Goal: Transaction & Acquisition: Purchase product/service

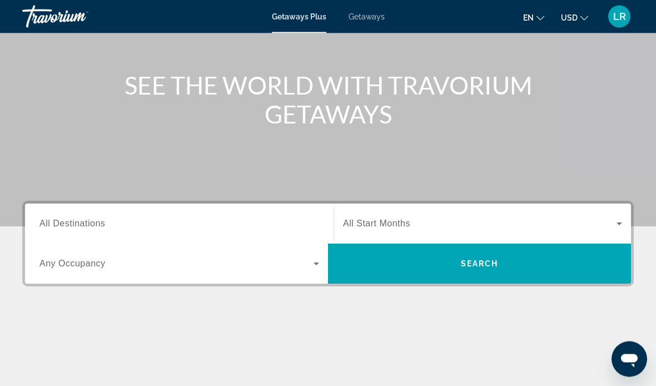
scroll to position [107, 0]
click at [136, 230] on input "Destination All Destinations" at bounding box center [179, 223] width 280 height 13
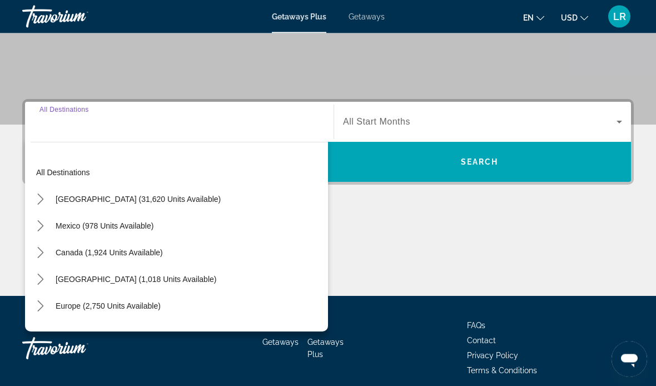
scroll to position [214, 0]
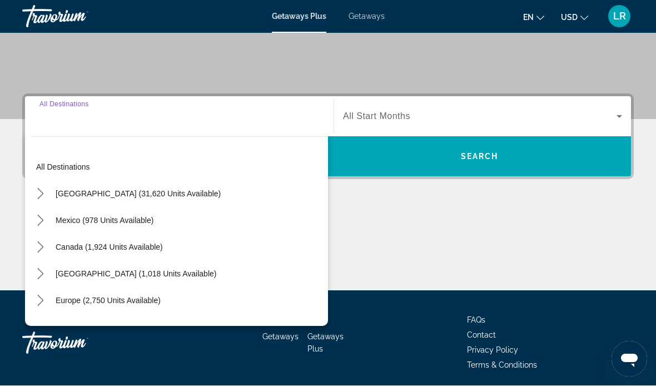
click at [164, 197] on span "[GEOGRAPHIC_DATA] (31,620 units available)" at bounding box center [138, 194] width 165 height 9
type input "**********"
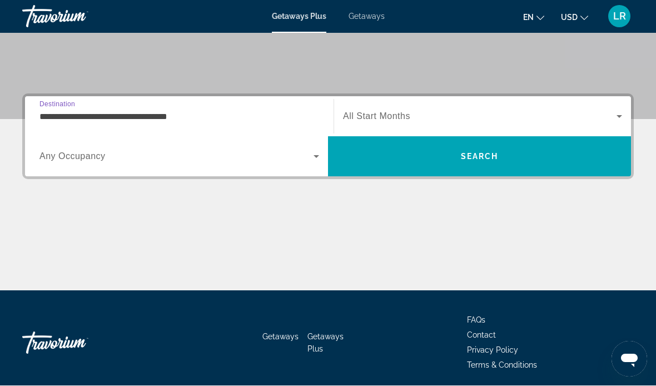
scroll to position [215, 0]
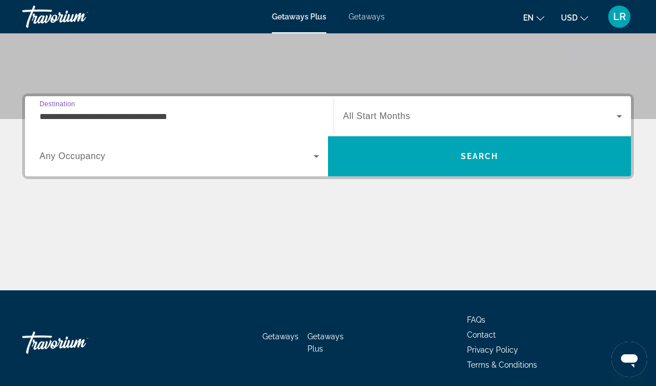
click at [310, 154] on icon "Search widget" at bounding box center [316, 156] width 13 height 13
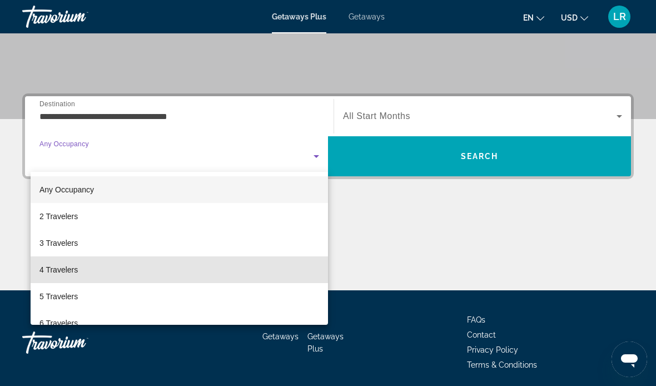
click at [66, 271] on span "4 Travelers" at bounding box center [58, 269] width 38 height 13
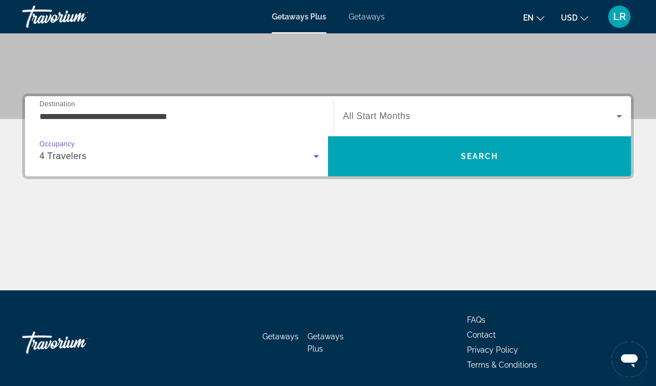
click at [621, 112] on icon "Search widget" at bounding box center [619, 116] width 13 height 13
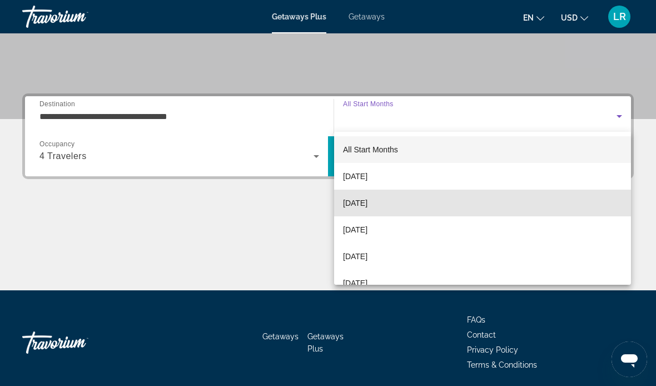
click at [368, 204] on span "[DATE]" at bounding box center [355, 202] width 24 height 13
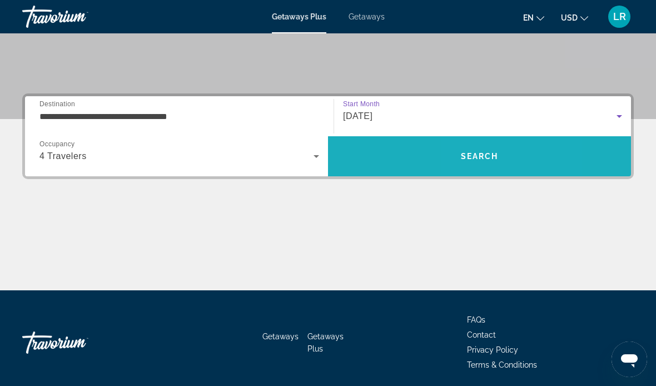
click at [466, 159] on span "Search" at bounding box center [480, 156] width 38 height 9
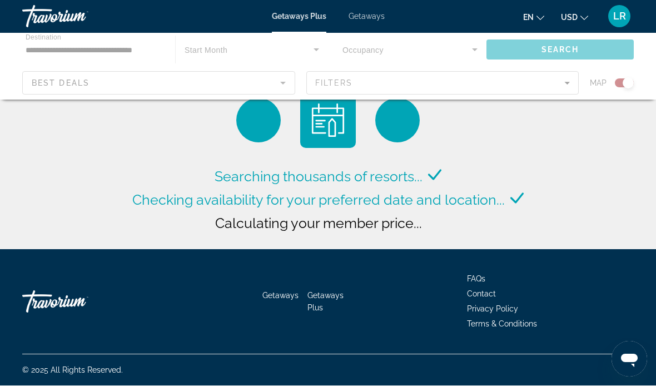
click at [558, 172] on div "Searching thousands of resorts... Checking availability for your preferred date…" at bounding box center [328, 127] width 656 height 255
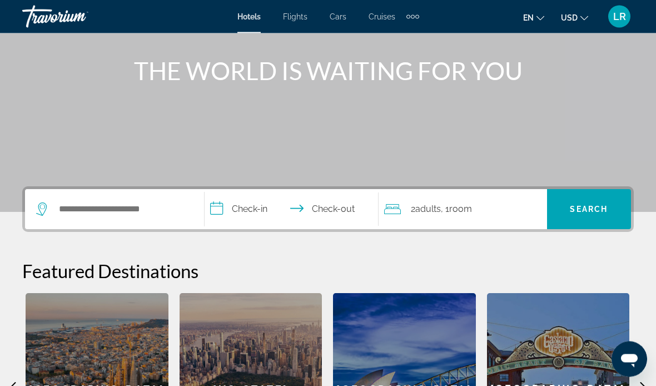
scroll to position [134, 0]
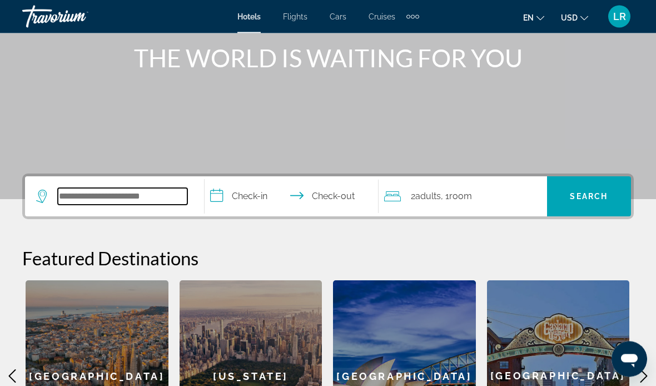
click at [90, 189] on input "Search hotel destination" at bounding box center [123, 197] width 130 height 17
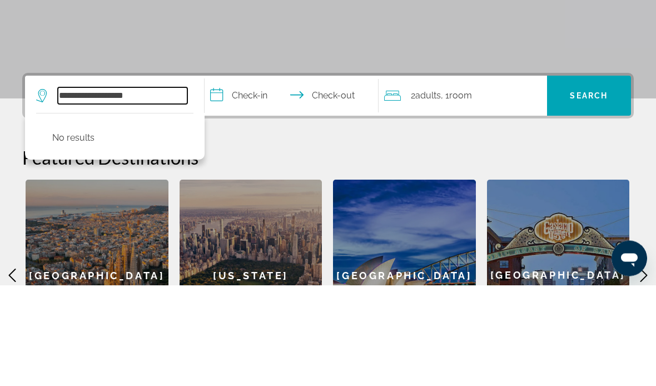
type input "**********"
click at [246, 177] on input "**********" at bounding box center [294, 198] width 179 height 43
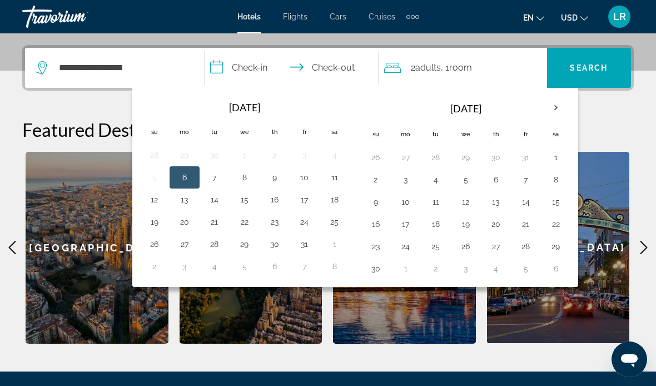
scroll to position [272, 0]
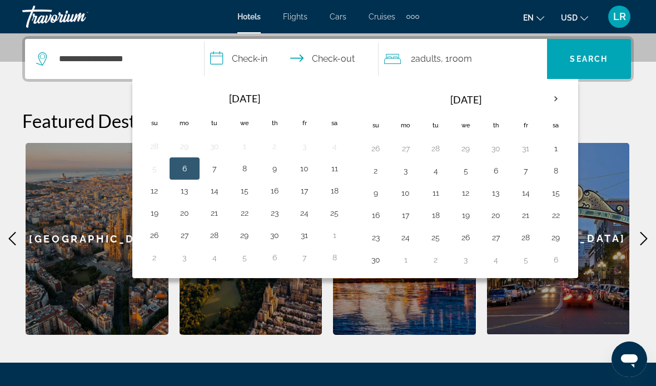
click at [501, 240] on button "27" at bounding box center [496, 238] width 18 height 16
click at [596, 66] on span "Search" at bounding box center [589, 59] width 84 height 27
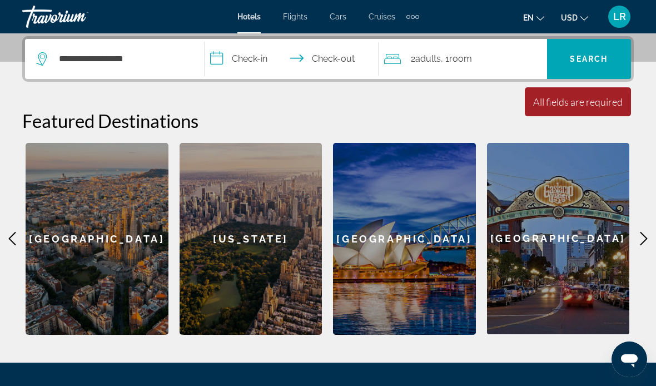
click at [249, 67] on input "**********" at bounding box center [294, 60] width 179 height 43
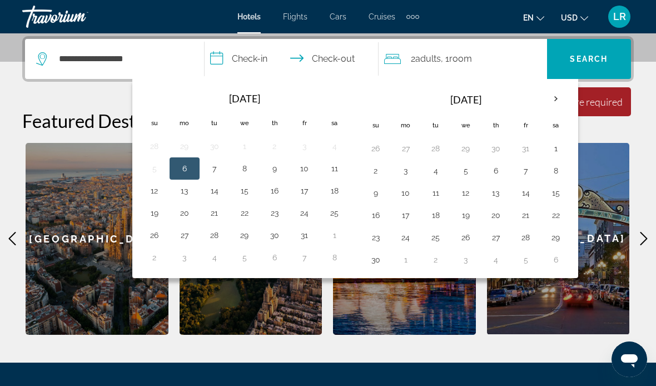
click at [488, 241] on button "27" at bounding box center [496, 238] width 18 height 16
click at [378, 266] on button "30" at bounding box center [376, 260] width 18 height 16
type input "**********"
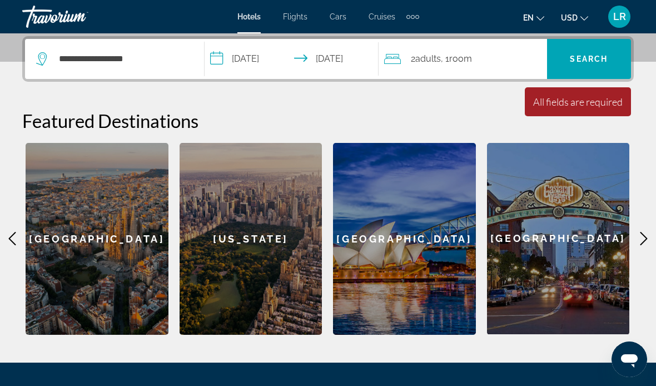
click at [588, 64] on span "Search" at bounding box center [589, 59] width 84 height 27
click at [580, 60] on span "Search" at bounding box center [589, 59] width 38 height 9
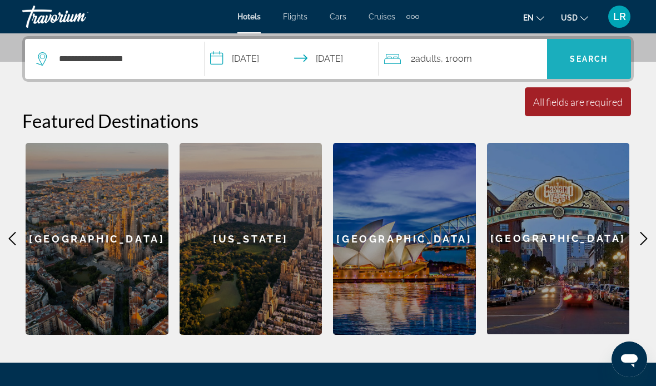
click at [592, 56] on span "Search" at bounding box center [589, 59] width 38 height 9
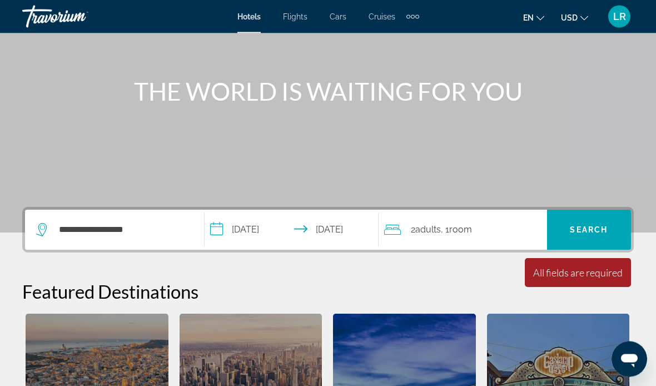
scroll to position [101, 0]
click at [584, 226] on span "Search" at bounding box center [589, 229] width 38 height 9
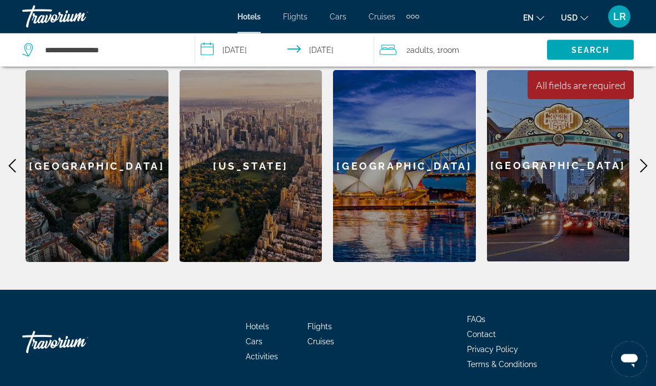
scroll to position [344, 0]
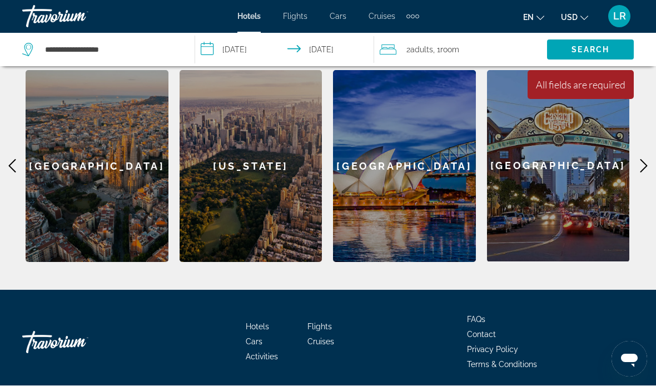
click at [261, 18] on span "Hotels" at bounding box center [249, 16] width 23 height 9
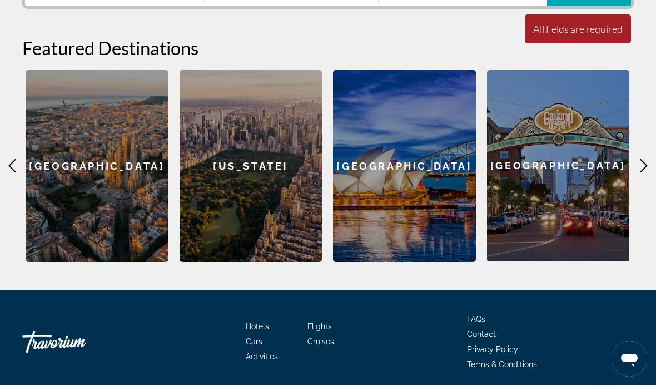
scroll to position [0, 0]
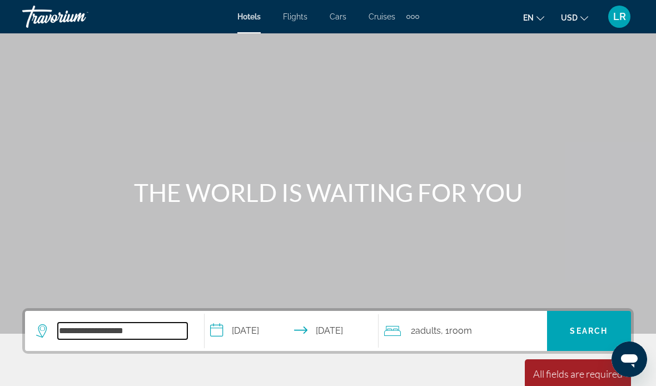
click at [159, 337] on input "**********" at bounding box center [123, 331] width 130 height 17
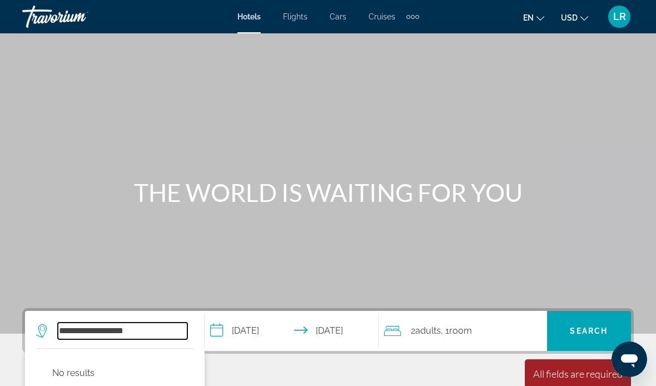
scroll to position [1, 0]
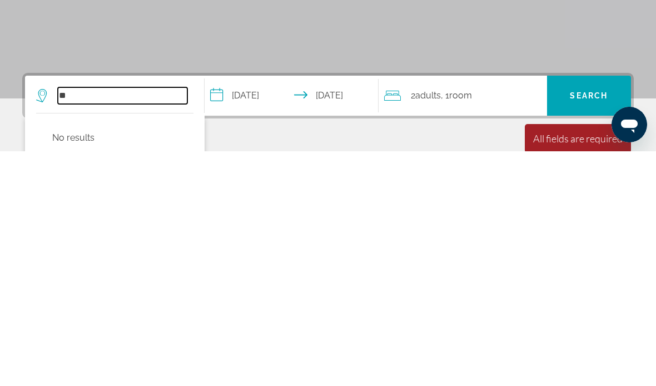
type input "*"
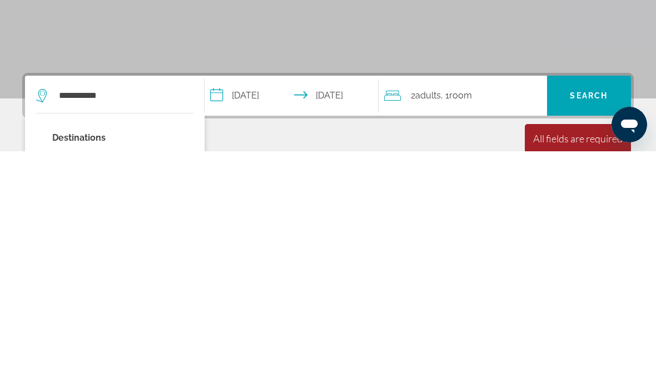
type input "**********"
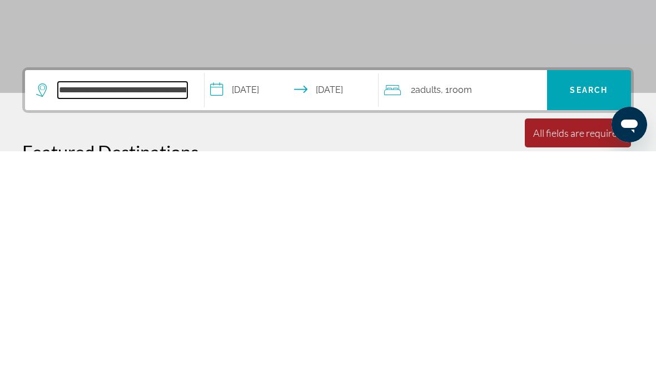
scroll to position [37, 0]
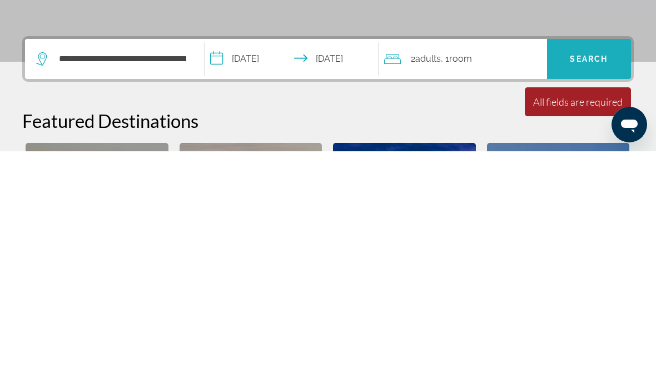
click at [584, 280] on span "Search" at bounding box center [589, 293] width 84 height 27
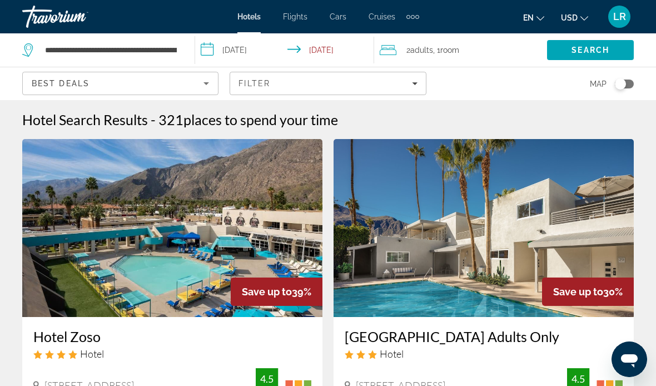
click at [384, 289] on img "Main content" at bounding box center [484, 228] width 300 height 178
click at [414, 82] on icon "Filters" at bounding box center [415, 84] width 6 height 6
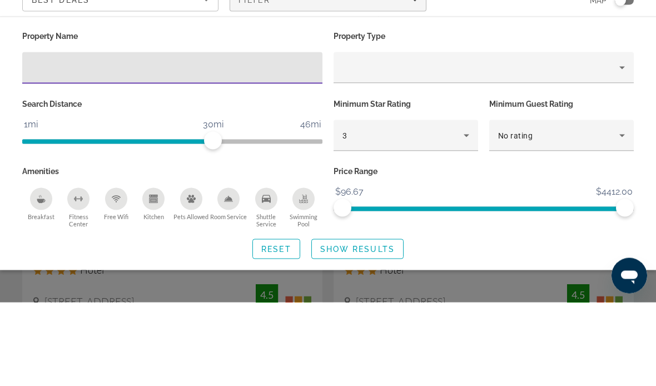
click at [615, 212] on div "No rating" at bounding box center [558, 218] width 121 height 13
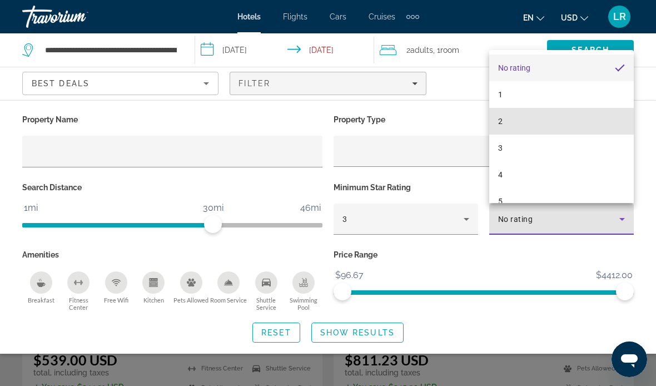
click at [498, 135] on mat-option "2" at bounding box center [561, 121] width 145 height 27
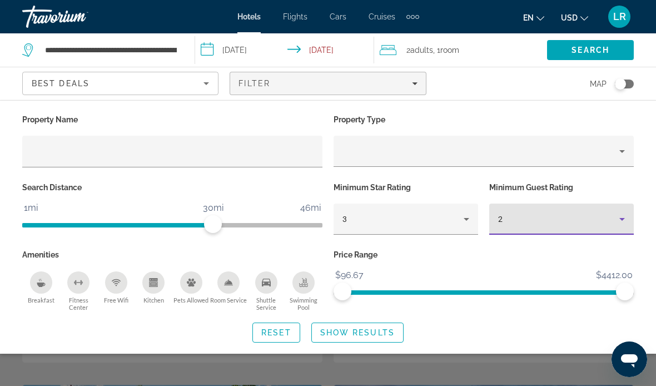
scroll to position [164, 0]
click at [365, 330] on span "Show Results" at bounding box center [357, 332] width 75 height 9
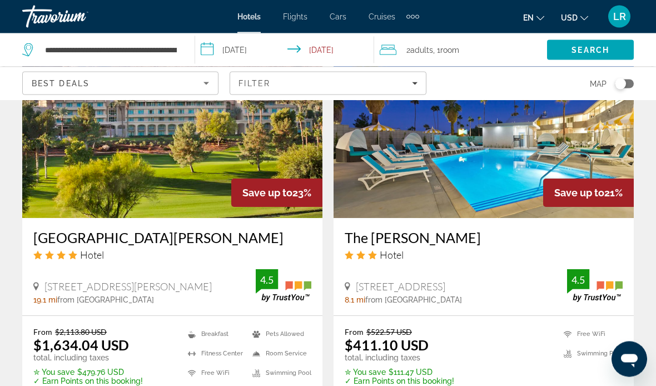
scroll to position [1347, 0]
click at [207, 83] on icon "Sort by" at bounding box center [207, 83] width 6 height 3
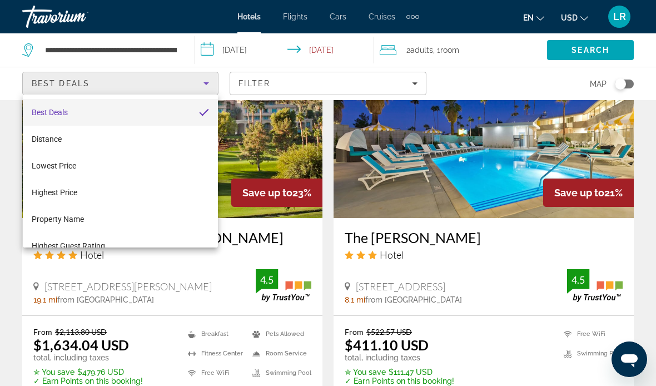
click at [491, 232] on div at bounding box center [328, 193] width 656 height 386
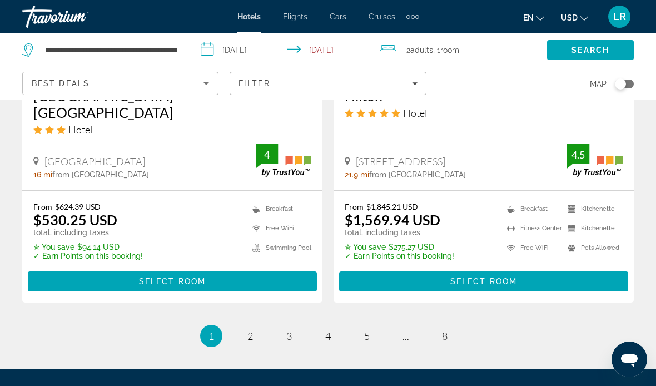
scroll to position [2370, 0]
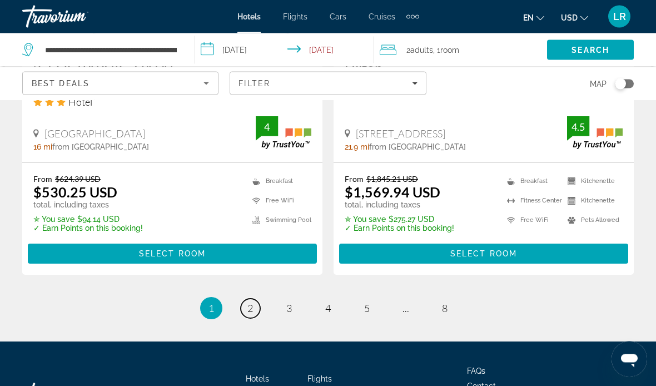
click at [251, 303] on span "2" at bounding box center [251, 309] width 6 height 12
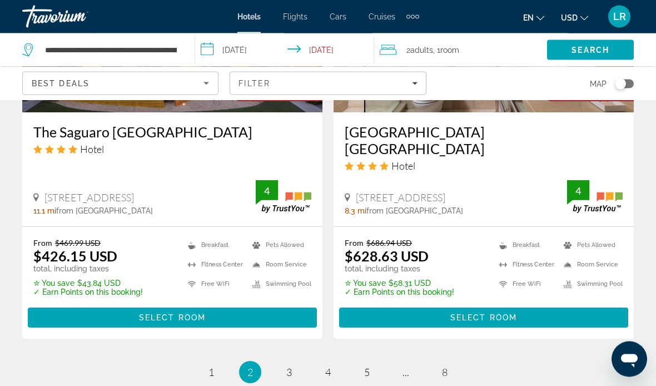
scroll to position [2273, 0]
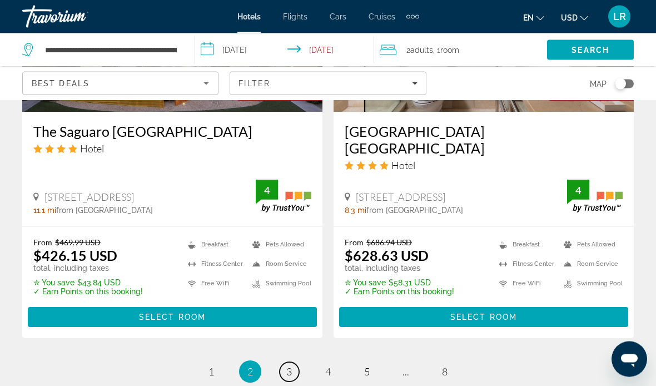
click at [291, 366] on span "3" at bounding box center [289, 372] width 6 height 12
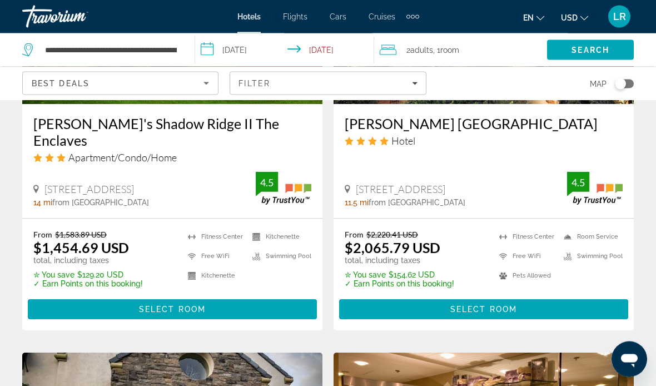
scroll to position [1034, 0]
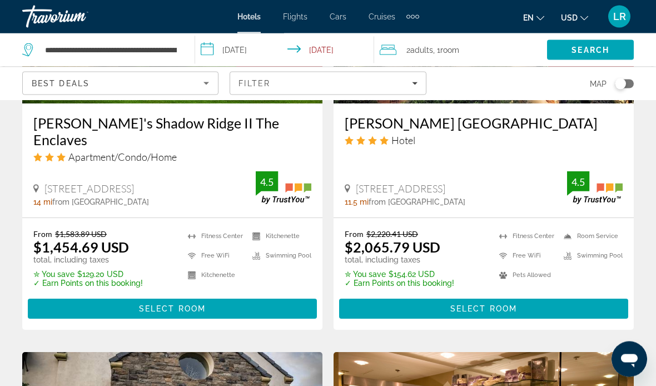
click at [209, 80] on icon "Sort by" at bounding box center [206, 83] width 13 height 13
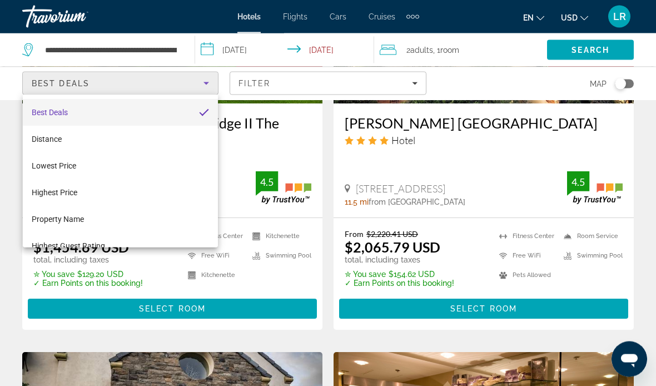
scroll to position [1034, 0]
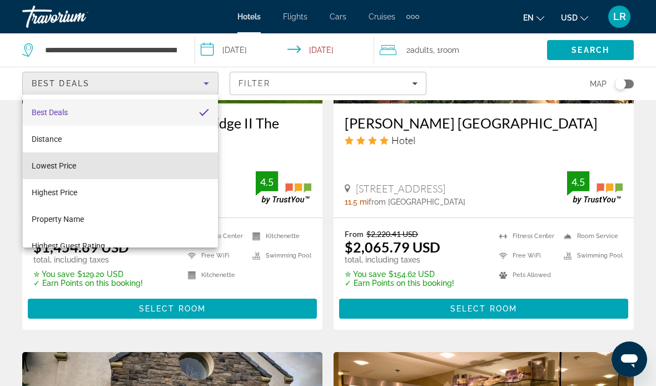
click at [67, 168] on span "Lowest Price" at bounding box center [54, 165] width 44 height 9
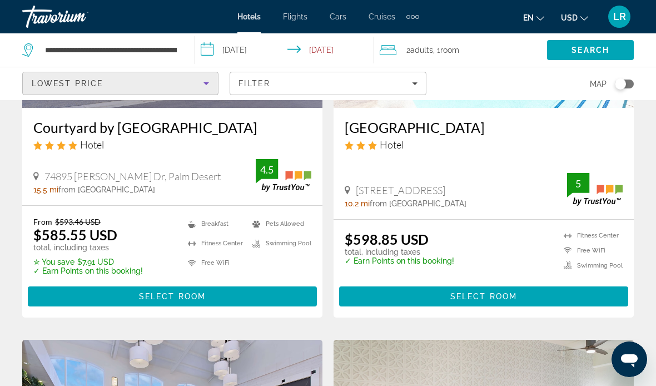
scroll to position [208, 0]
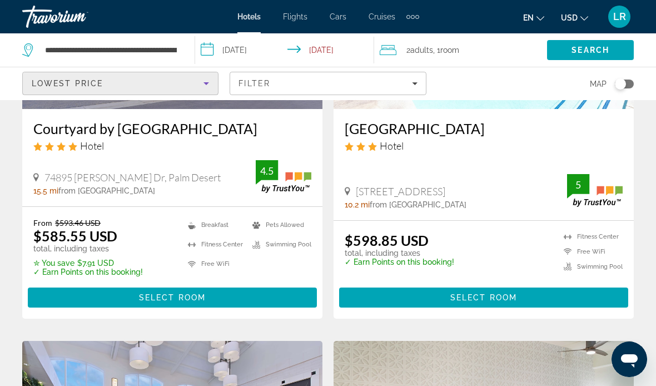
click at [212, 83] on icon "Sort by" at bounding box center [206, 83] width 13 height 13
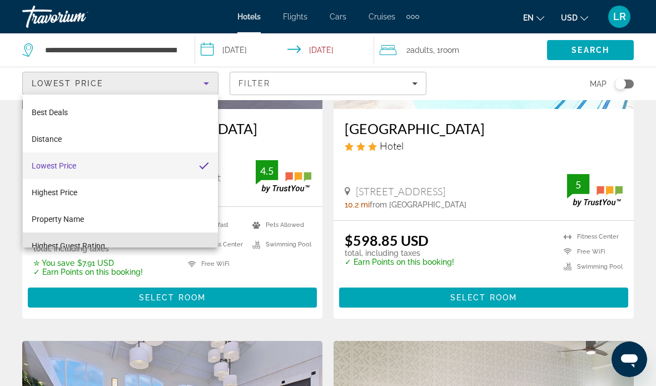
click at [98, 243] on span "Highest Guest Rating" at bounding box center [68, 245] width 73 height 9
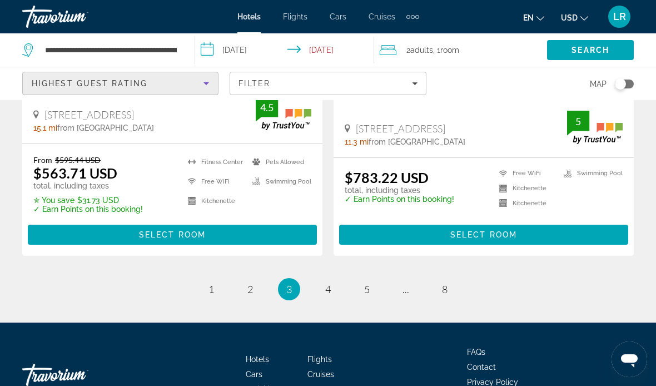
scroll to position [2373, 0]
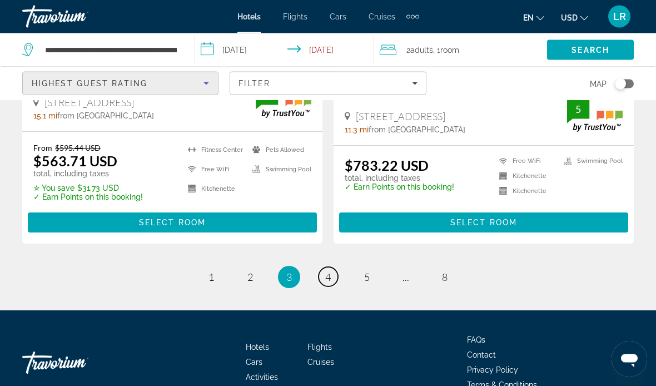
click at [327, 271] on span "4" at bounding box center [328, 277] width 6 height 12
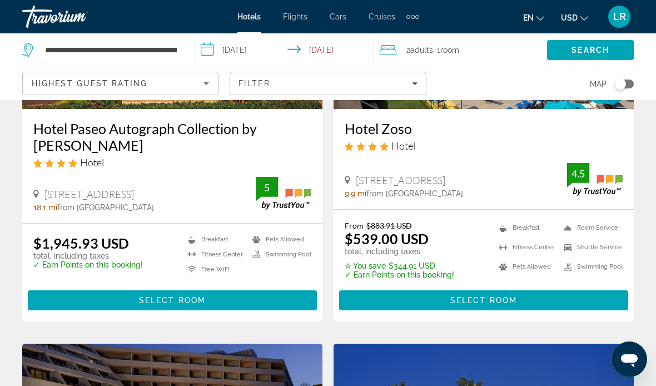
scroll to position [207, 0]
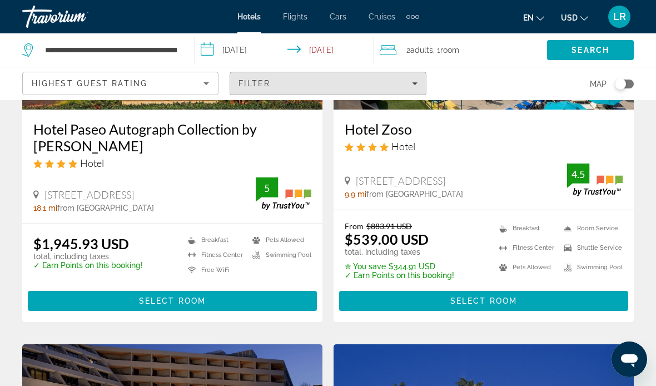
click at [414, 83] on icon "Filters" at bounding box center [415, 83] width 6 height 3
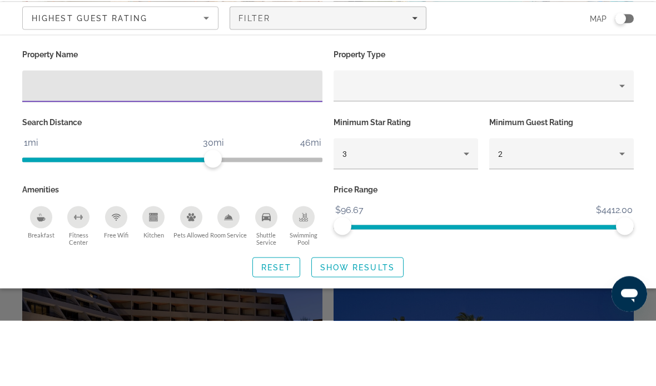
click at [55, 145] on input "Hotel Filters" at bounding box center [172, 151] width 283 height 13
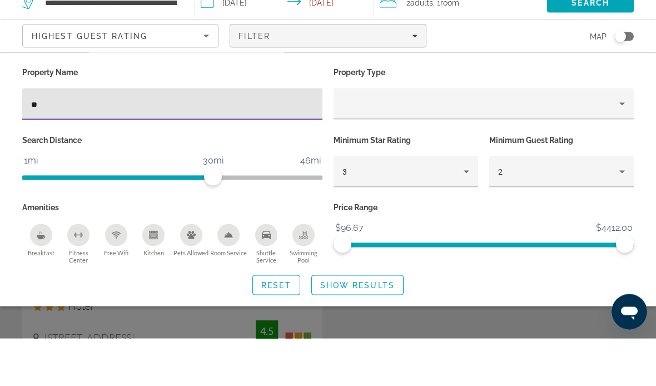
type input "*"
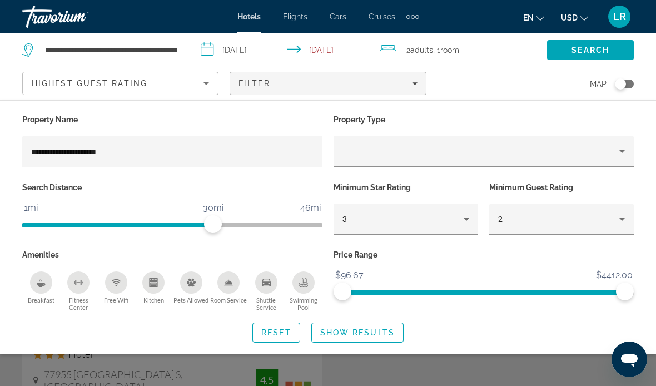
type input "**********"
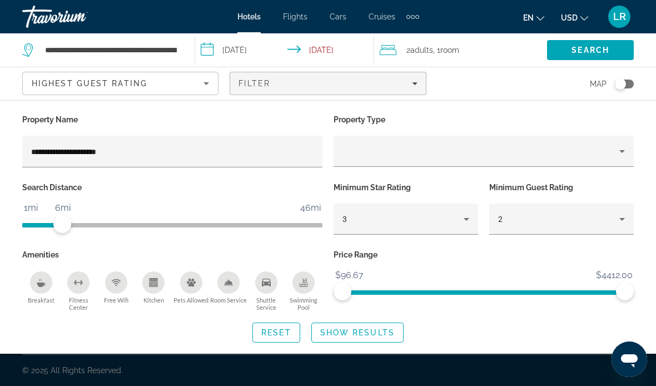
click at [359, 329] on span "Show Results" at bounding box center [357, 332] width 75 height 9
